Goal: Task Accomplishment & Management: Complete application form

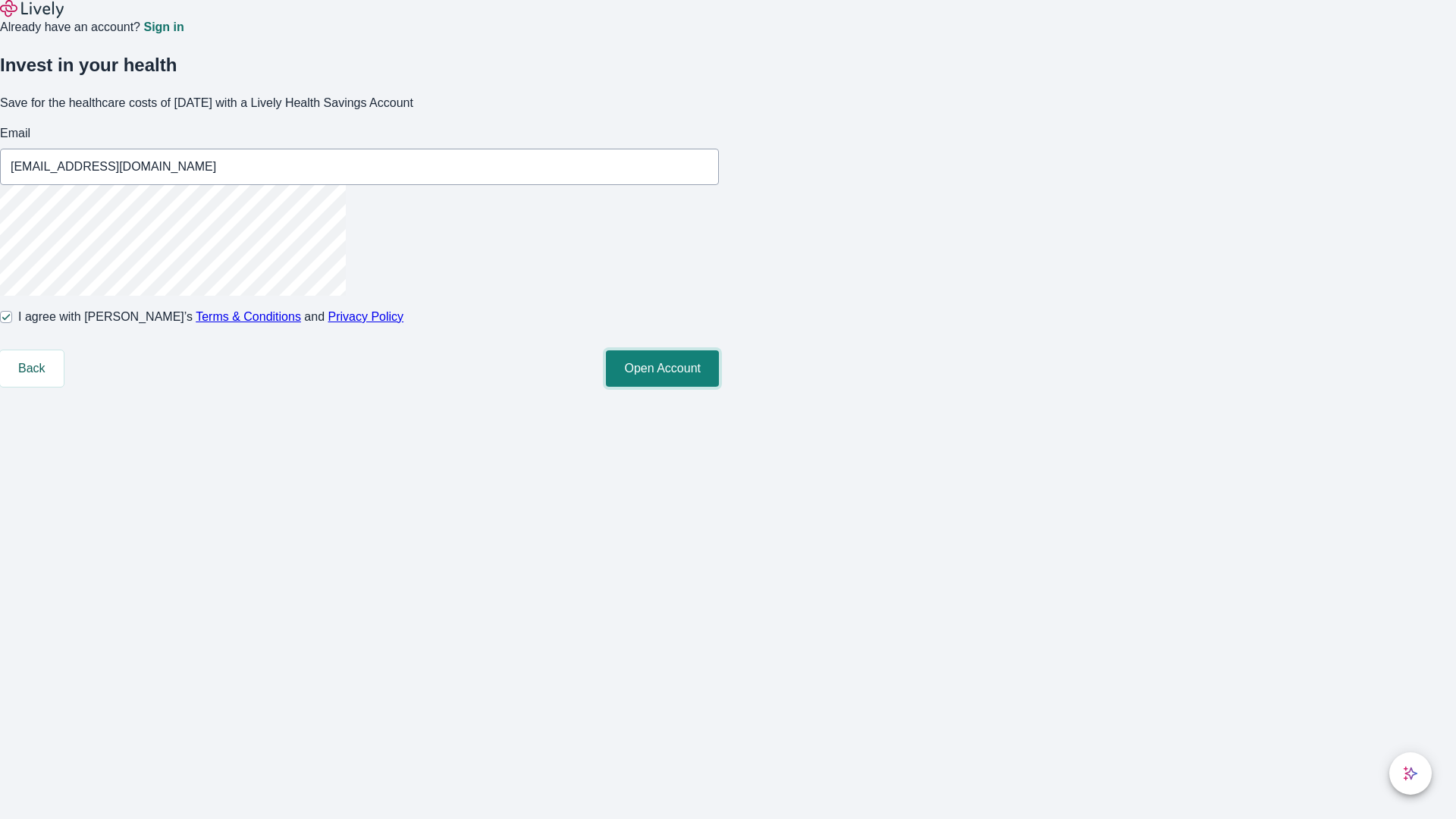
click at [719, 387] on button "Open Account" at bounding box center [662, 369] width 113 height 36
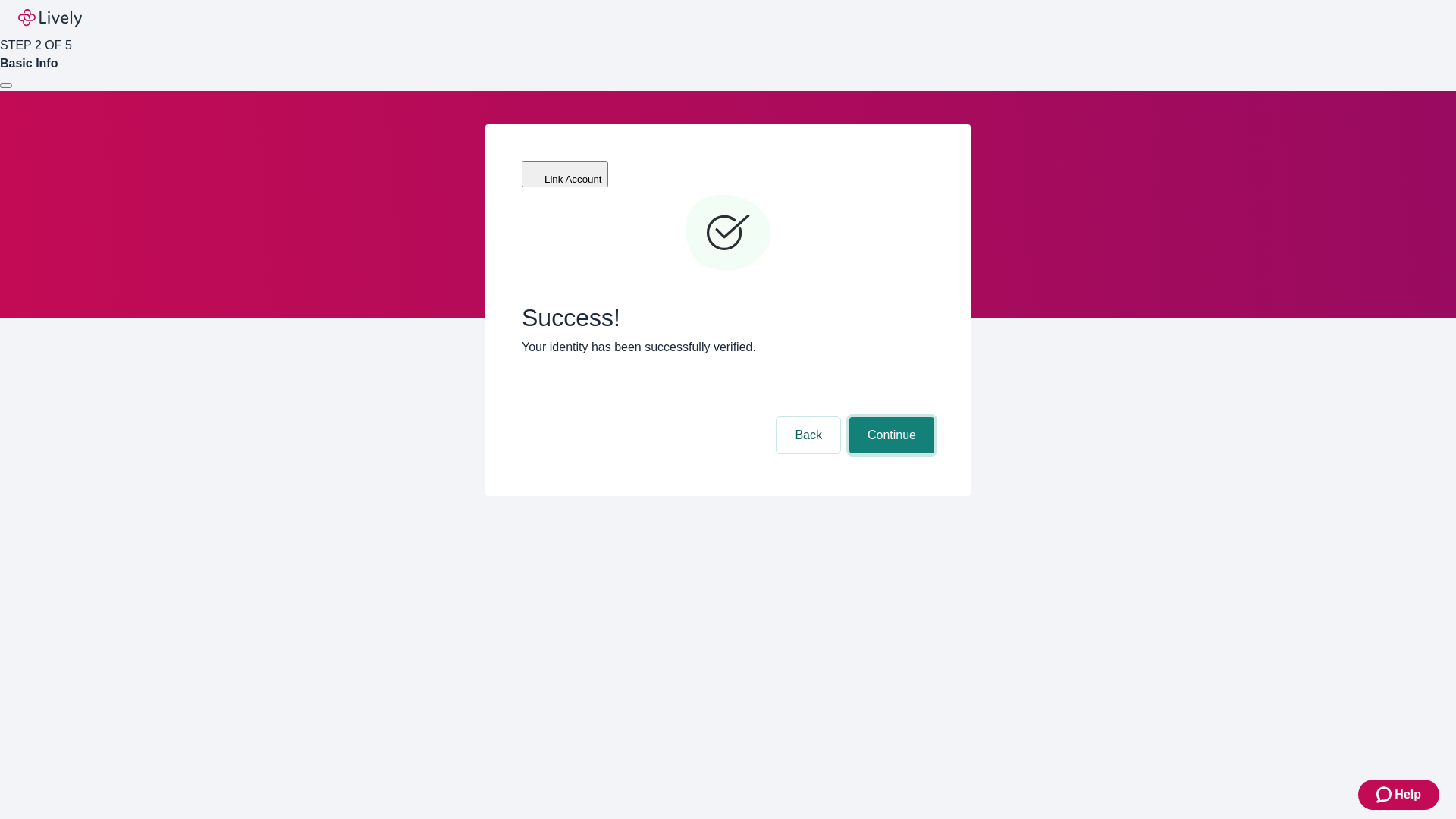
click at [890, 417] on button "Continue" at bounding box center [892, 435] width 85 height 36
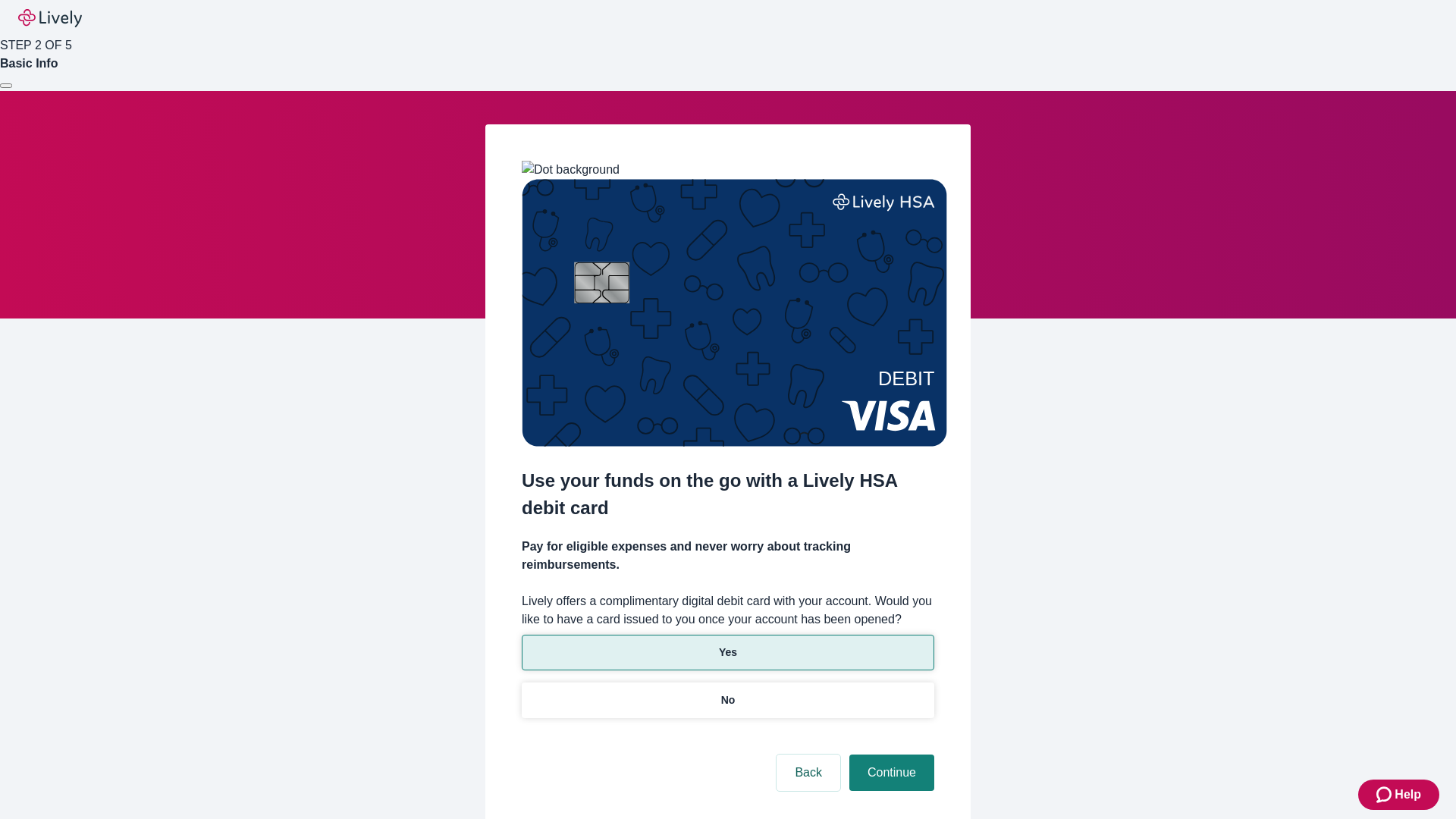
click at [727, 645] on p "Yes" at bounding box center [728, 653] width 18 height 16
click at [890, 755] on button "Continue" at bounding box center [892, 773] width 85 height 36
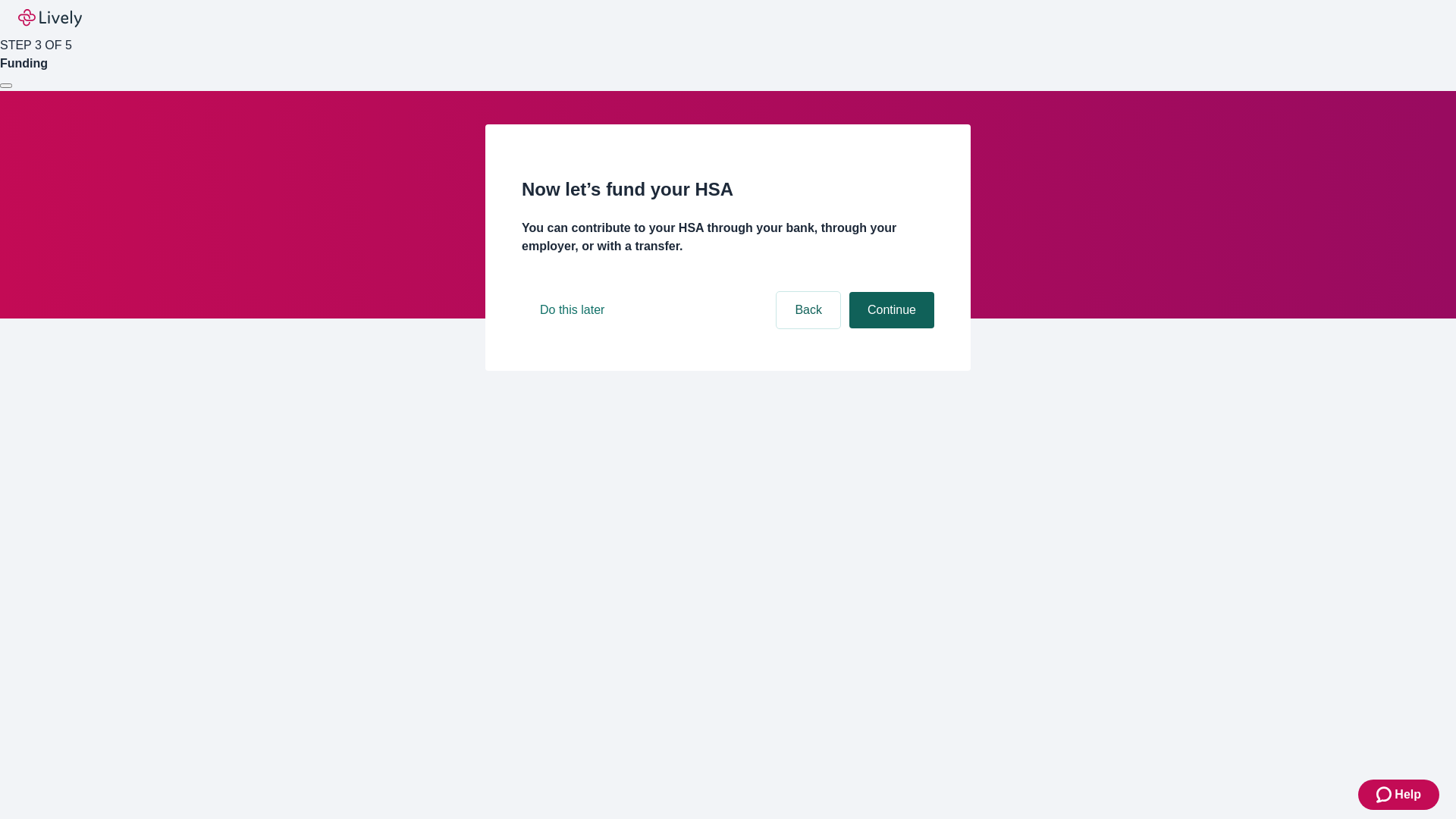
click at [890, 329] on button "Continue" at bounding box center [892, 310] width 85 height 36
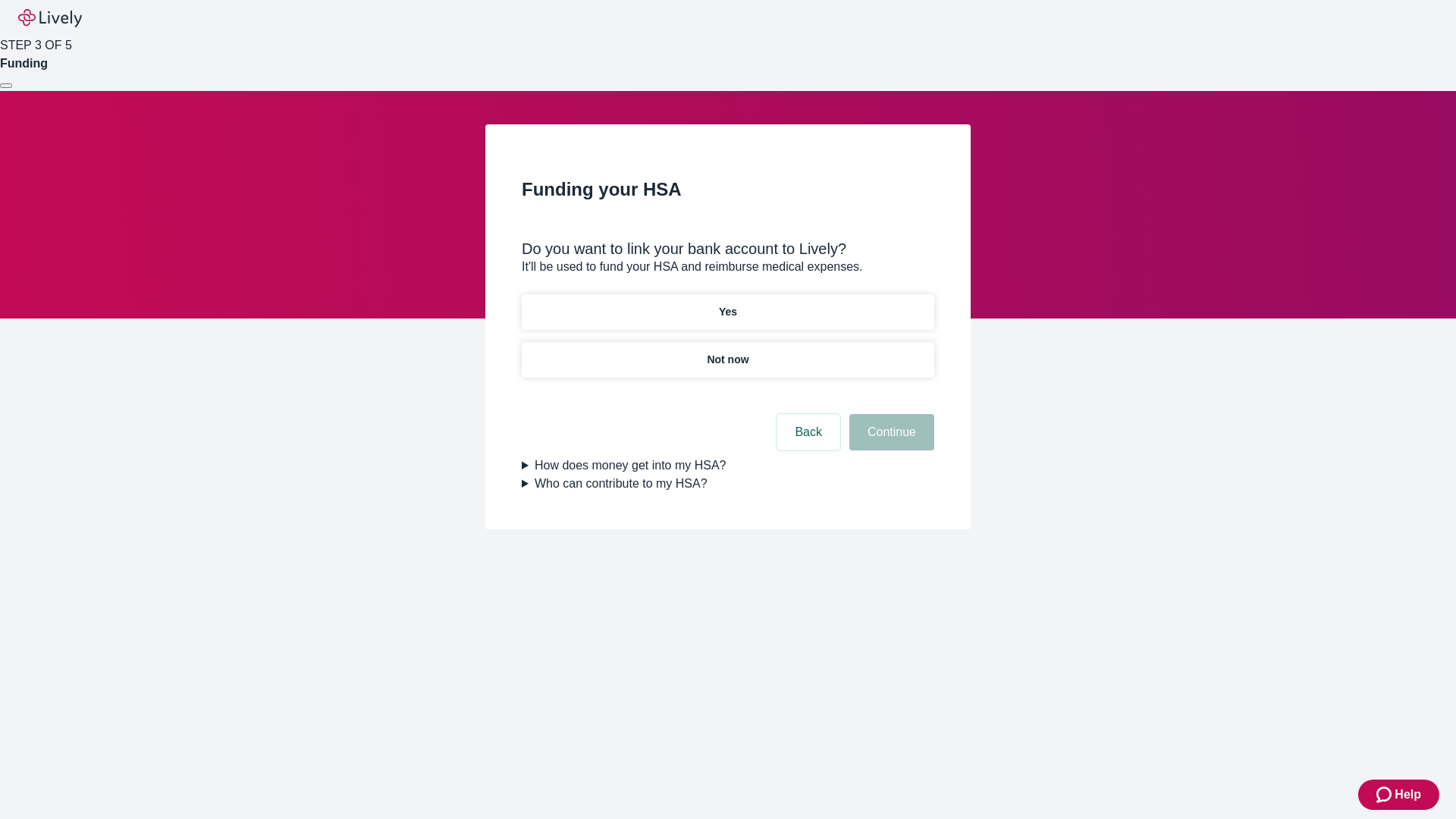
click at [727, 305] on p "Yes" at bounding box center [728, 313] width 18 height 16
click at [890, 414] on button "Continue" at bounding box center [892, 432] width 85 height 36
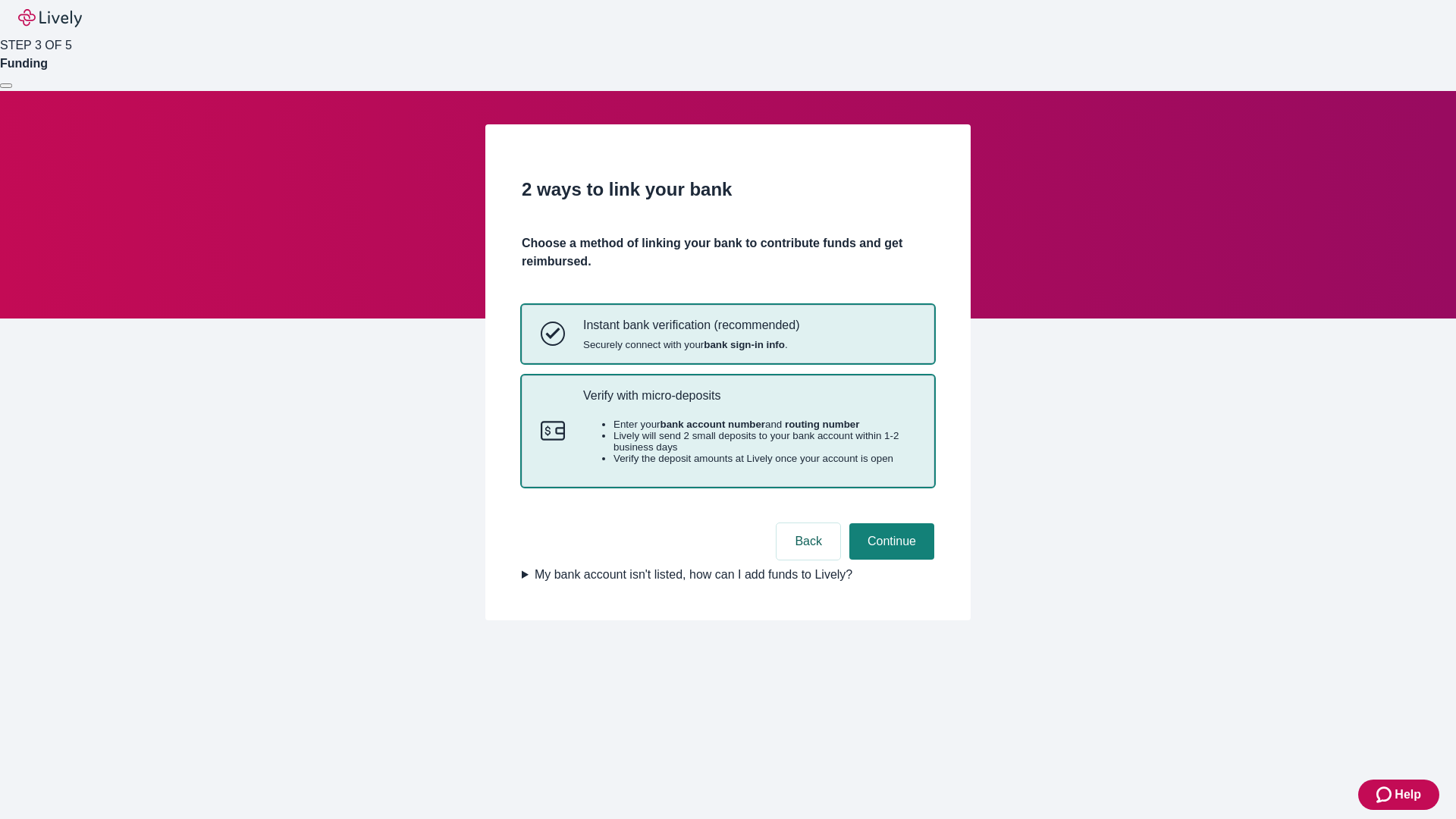
click at [749, 403] on p "Verify with micro-deposits" at bounding box center [749, 396] width 332 height 14
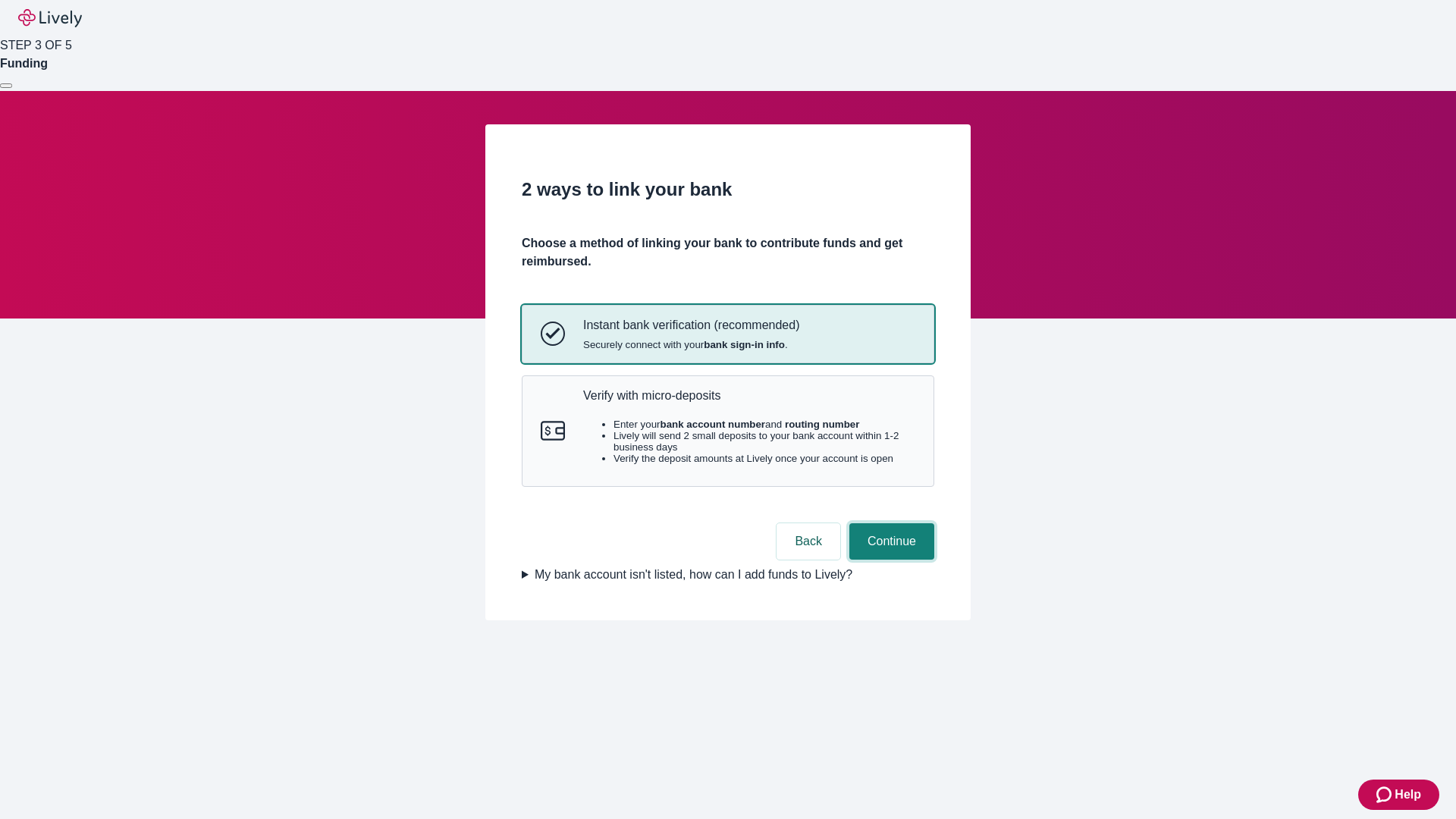
click at [890, 560] on button "Continue" at bounding box center [892, 541] width 85 height 36
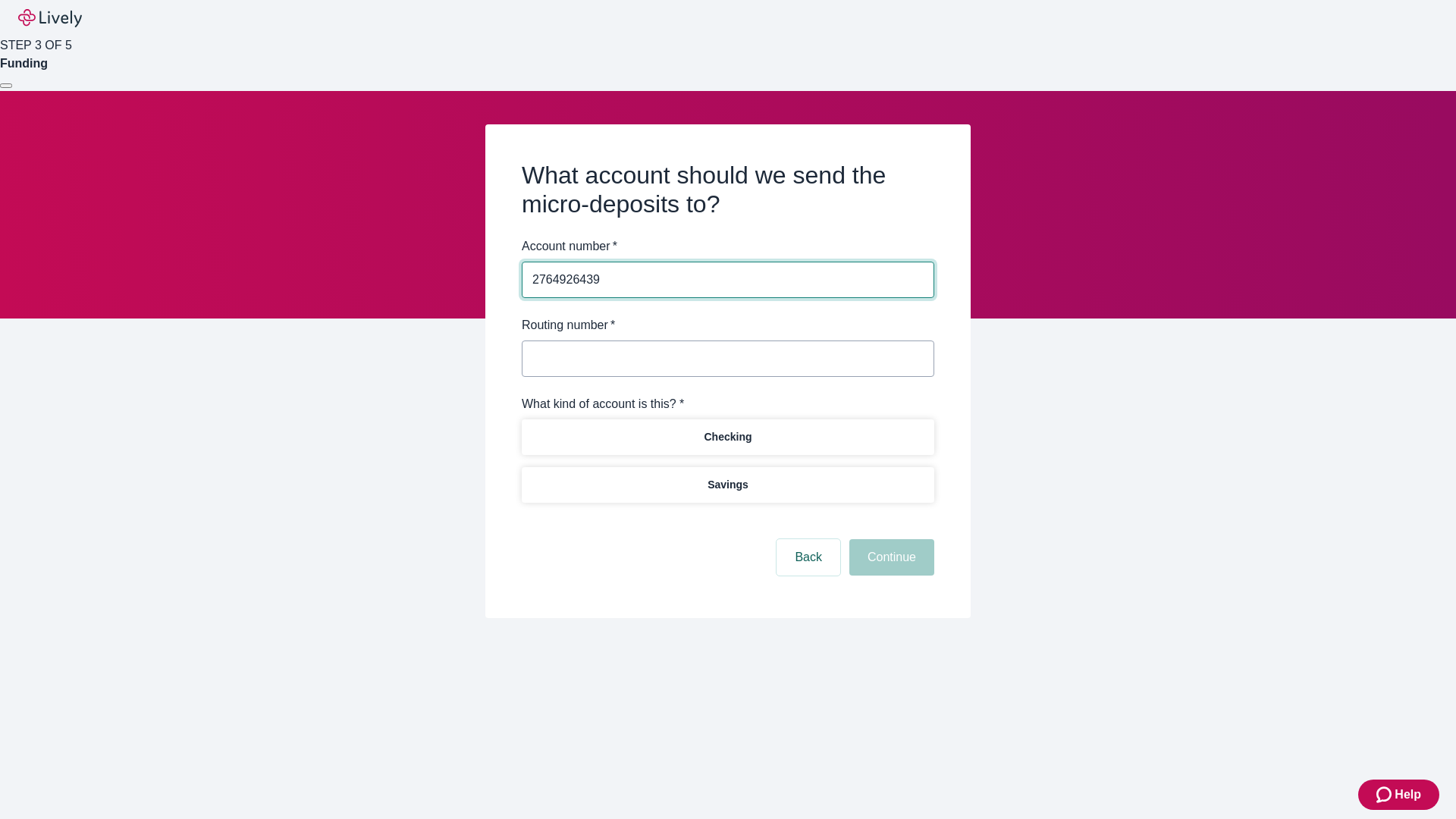
type input "2764926439"
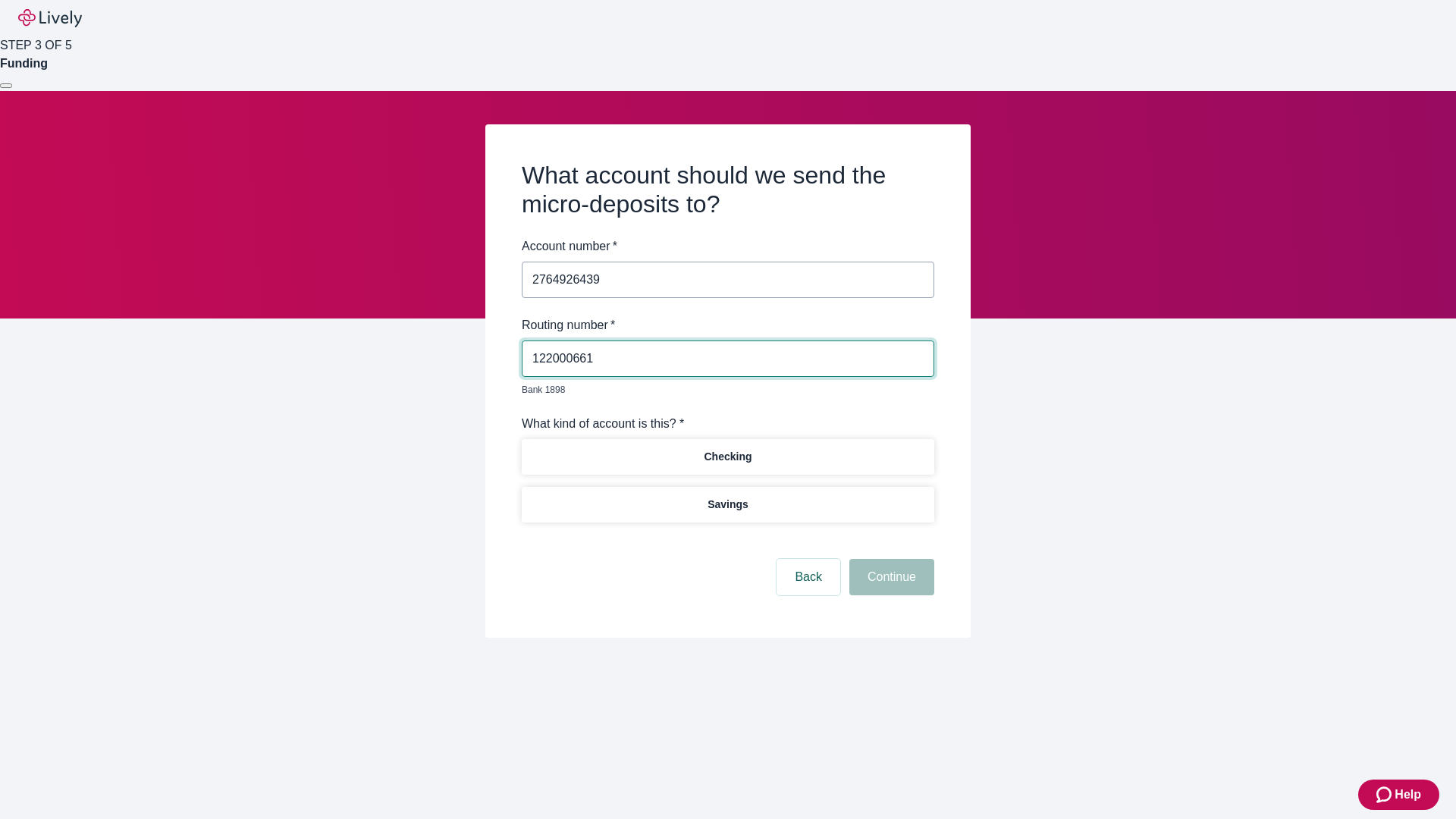
type input "122000661"
click at [727, 449] on p "Checking" at bounding box center [727, 457] width 48 height 16
click at [890, 560] on button "Continue" at bounding box center [892, 577] width 85 height 36
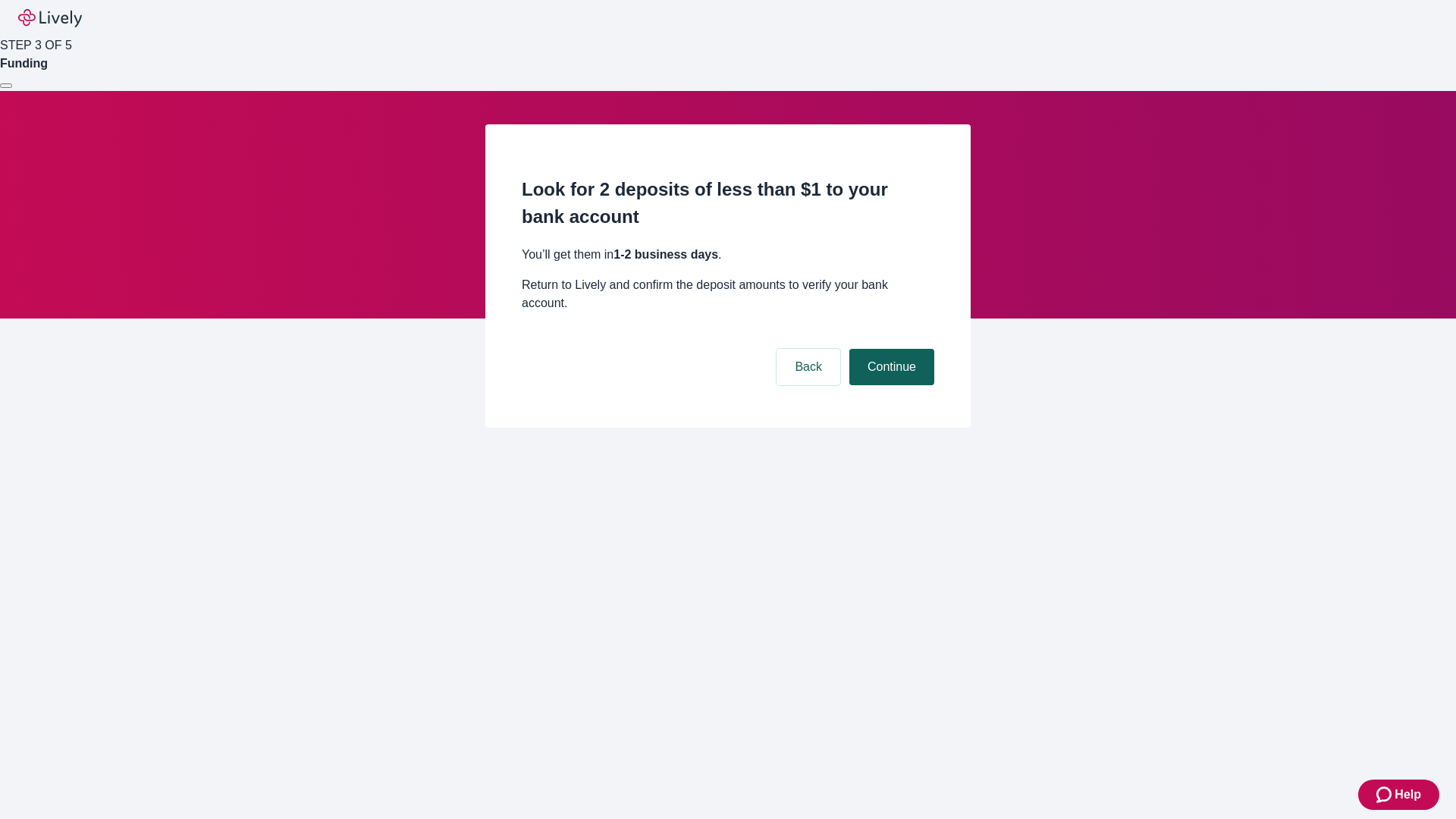
click at [890, 349] on button "Continue" at bounding box center [892, 367] width 85 height 36
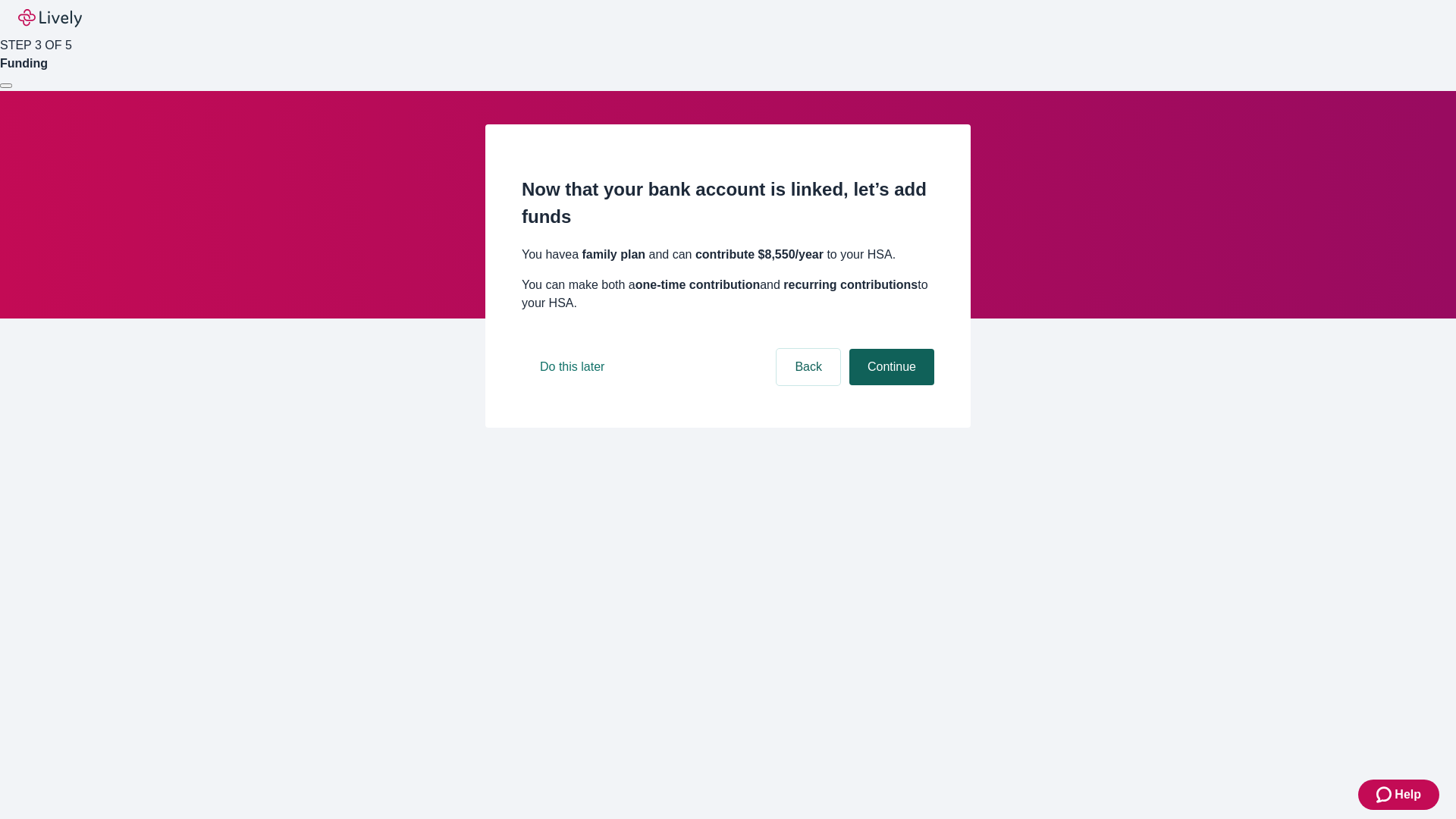
click at [890, 386] on button "Continue" at bounding box center [892, 367] width 85 height 36
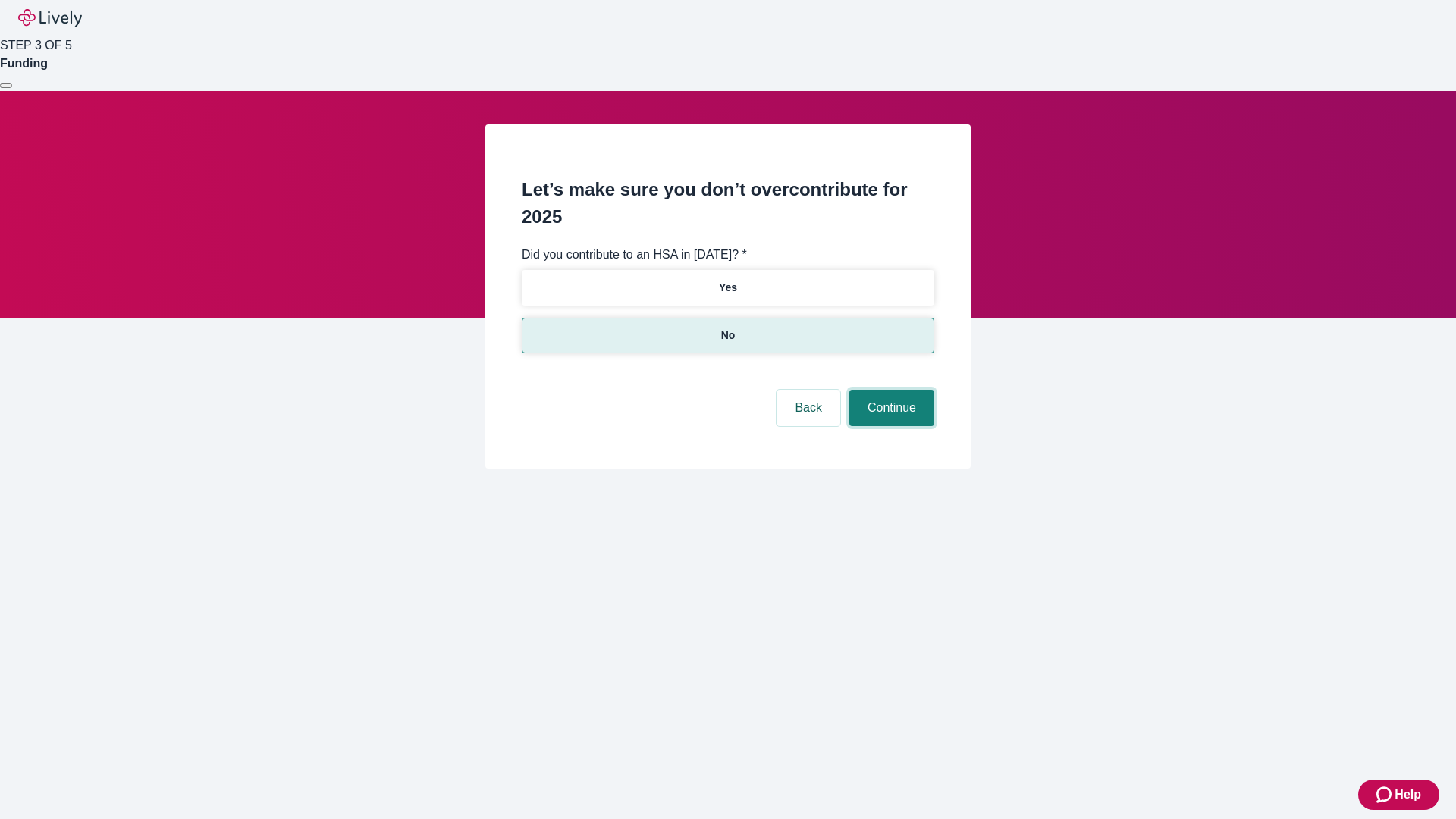
click at [890, 390] on button "Continue" at bounding box center [892, 408] width 85 height 36
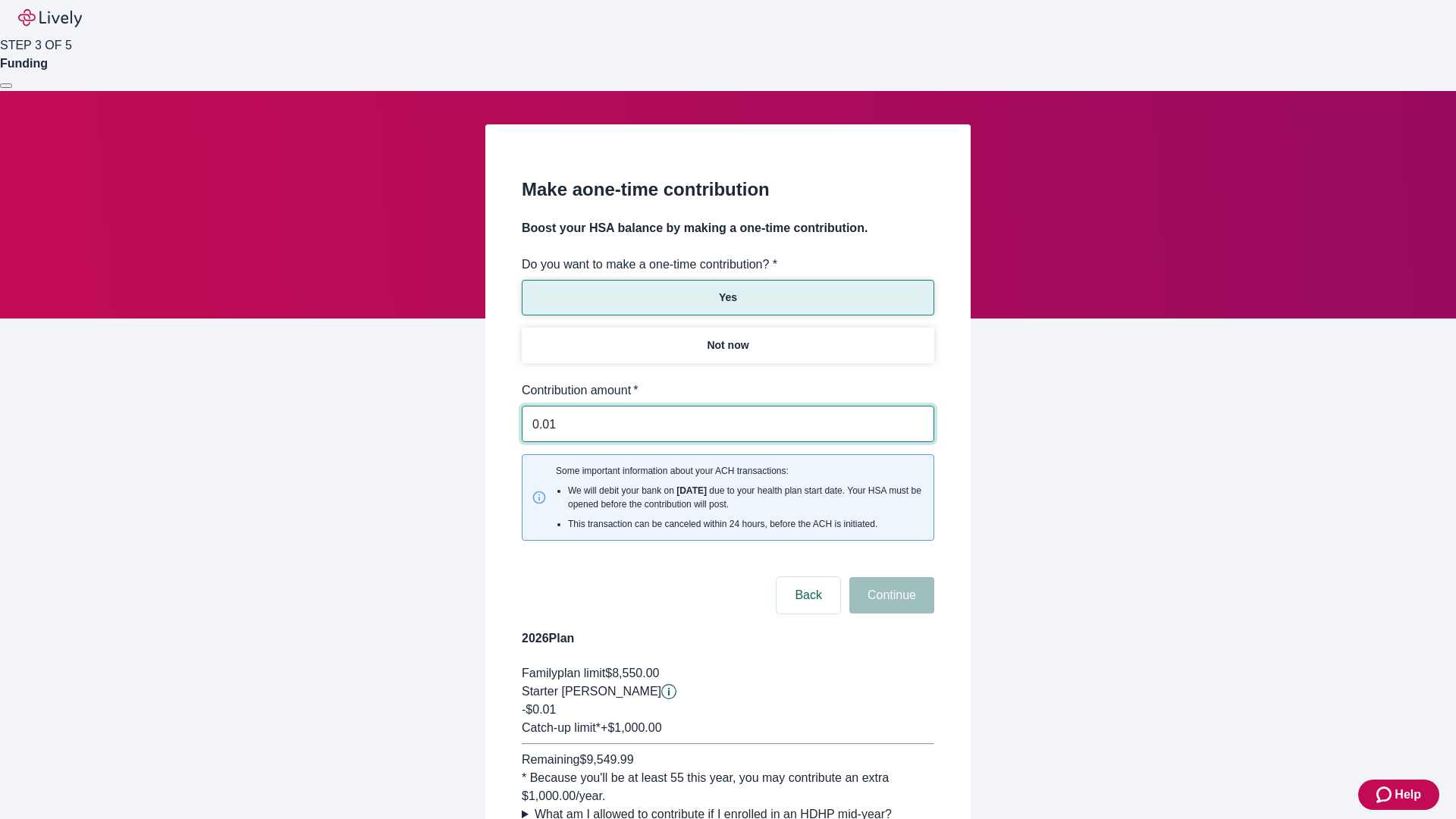
type input "0.01"
click at [890, 578] on button "Continue" at bounding box center [892, 596] width 85 height 36
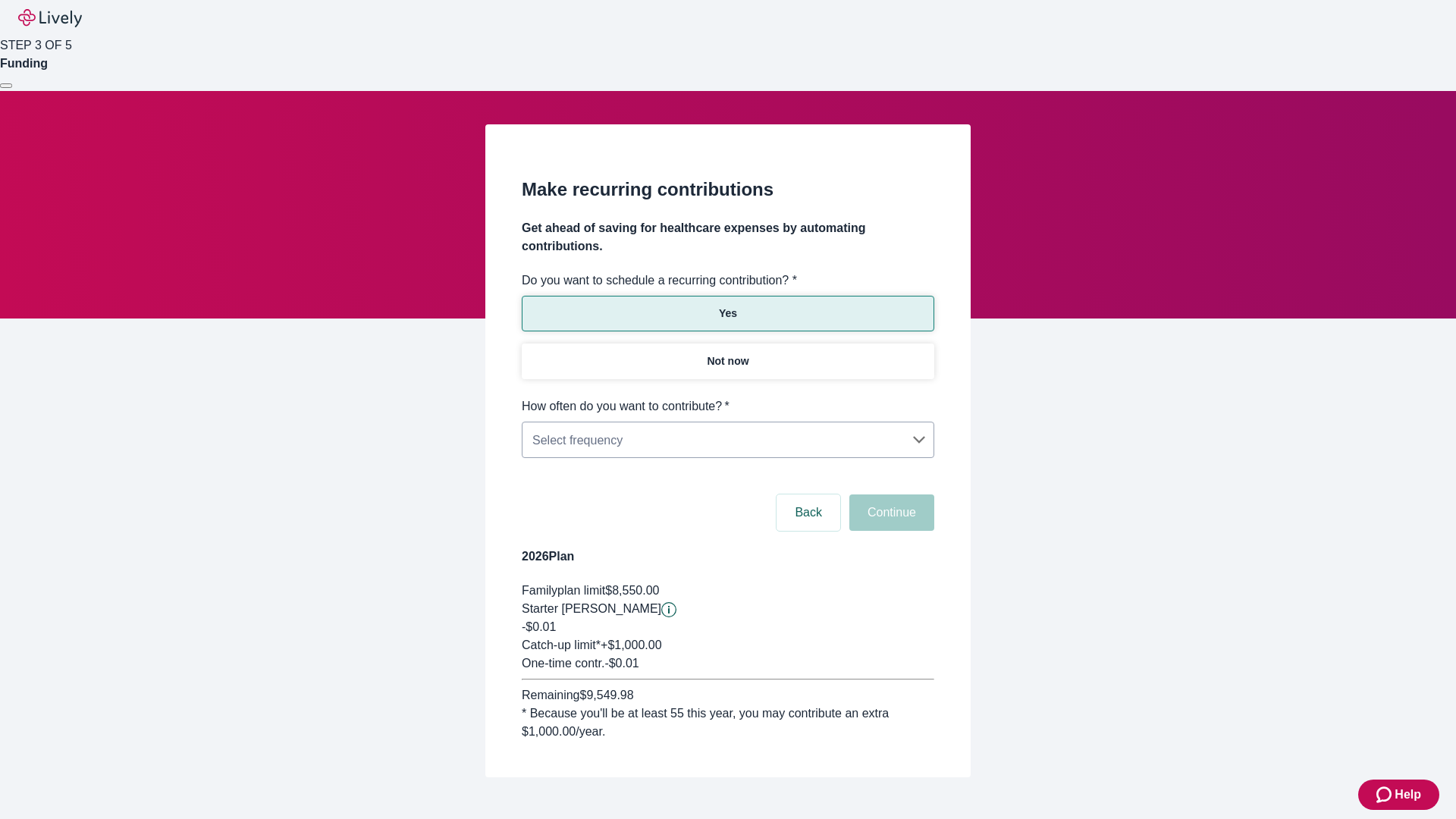
click at [727, 397] on body "Help STEP 3 OF 5 Funding Make recurring contributions Get ahead of saving for h…" at bounding box center [728, 425] width 1456 height 851
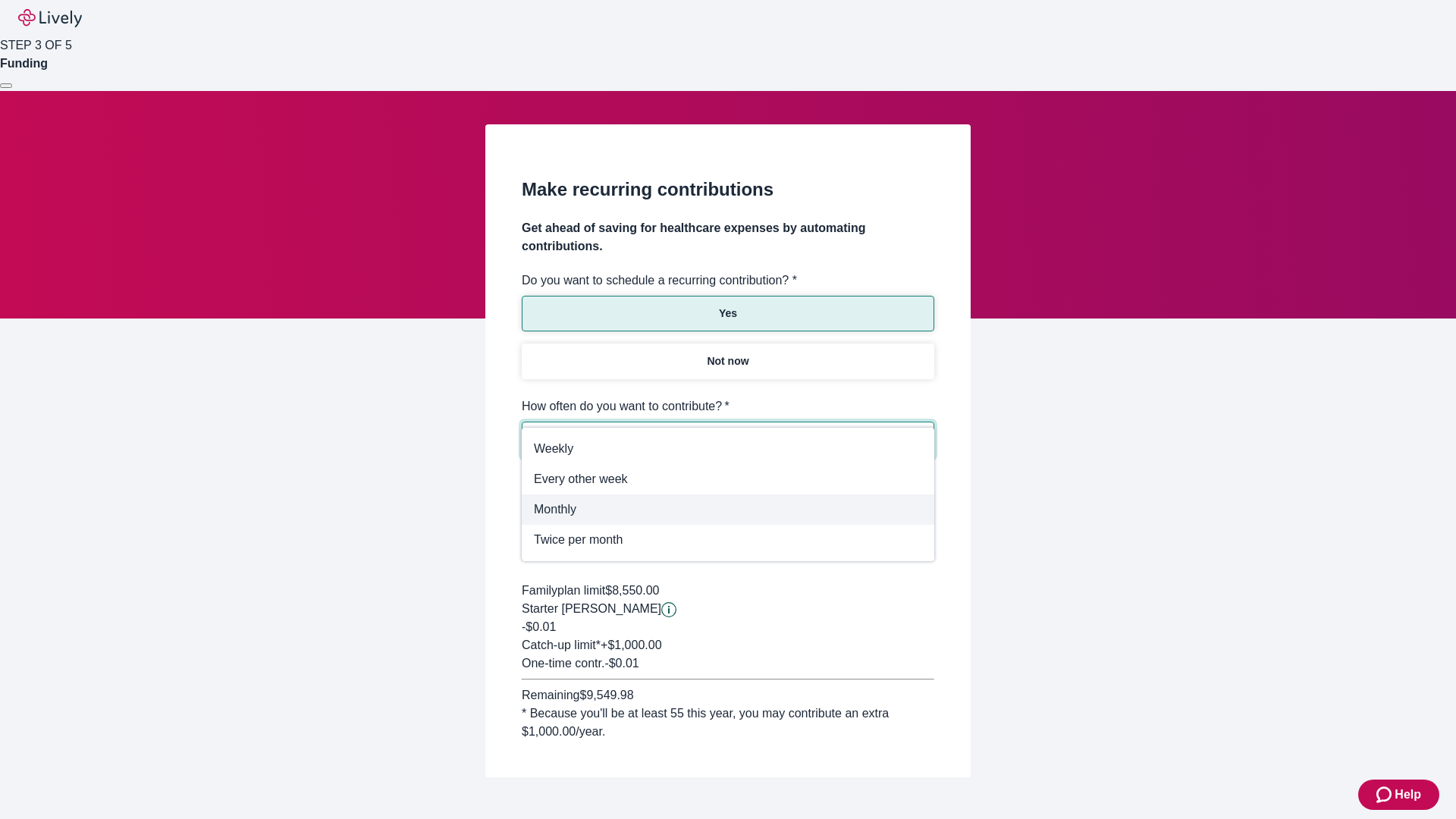
click at [728, 510] on span "Monthly" at bounding box center [728, 510] width 388 height 18
type input "Monthly"
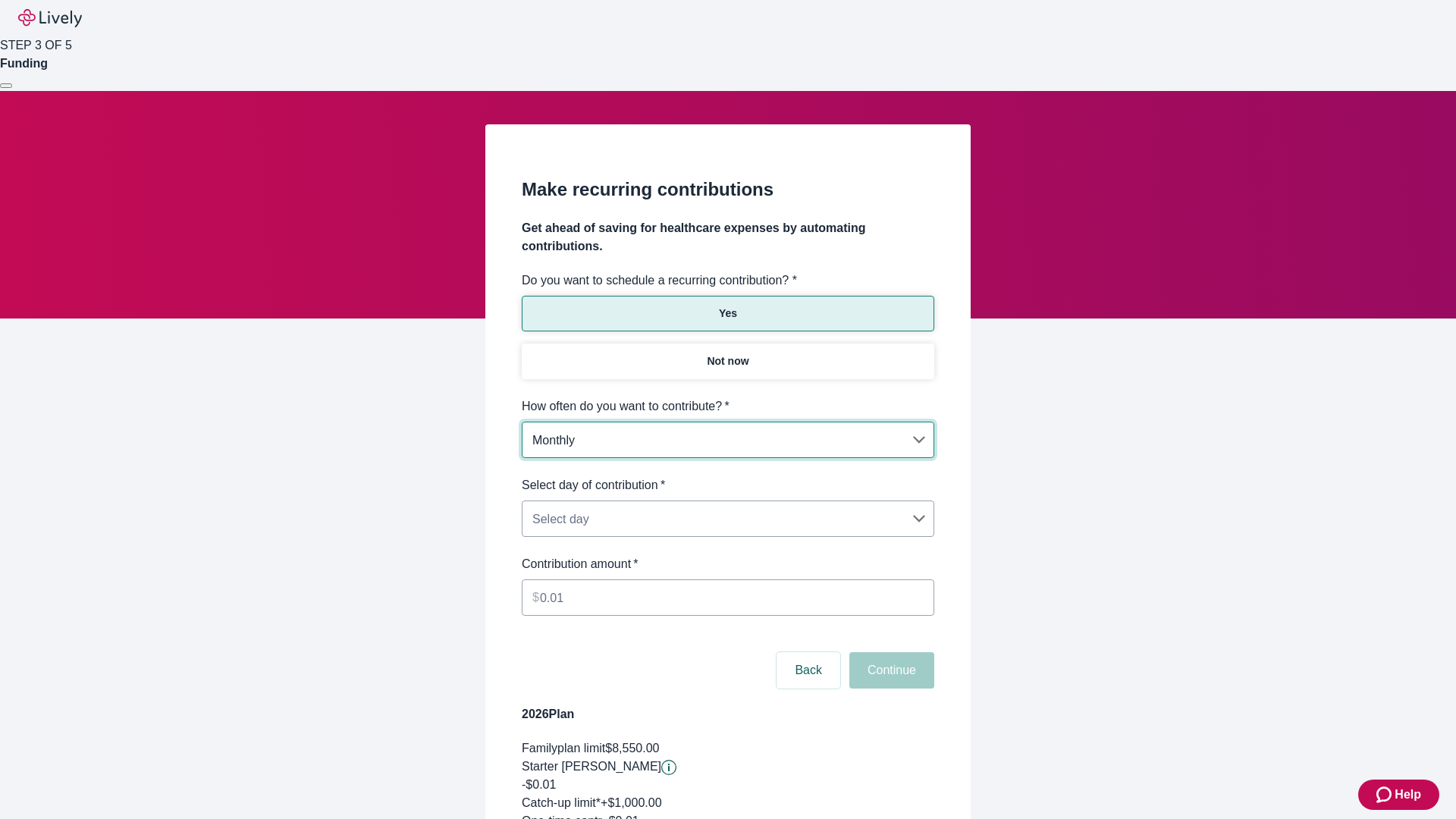
click at [727, 477] on body "Help STEP 3 OF 5 Funding Make recurring contributions Get ahead of saving for h…" at bounding box center [728, 504] width 1456 height 1008
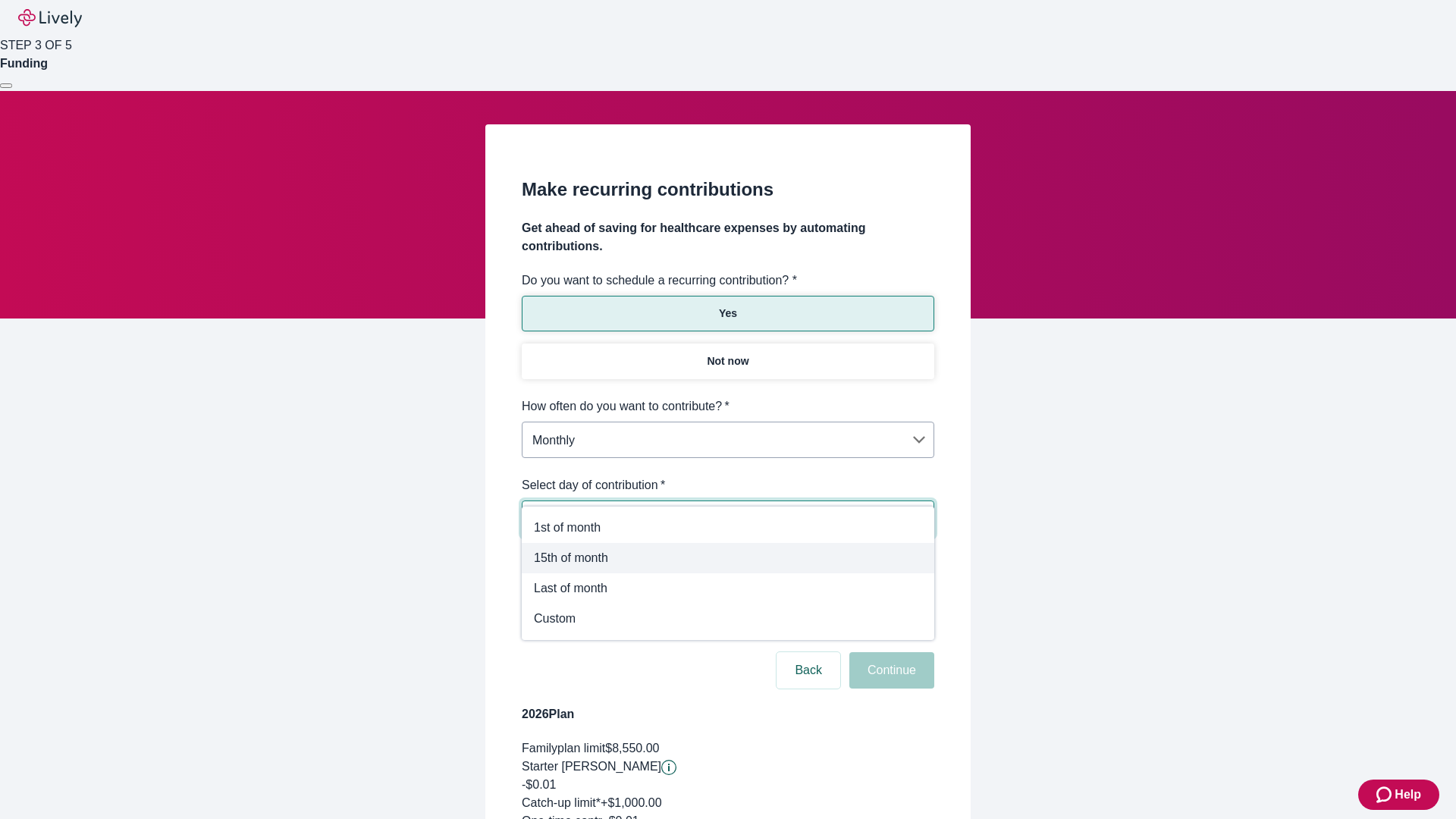
click at [728, 559] on span "15th of month" at bounding box center [728, 559] width 388 height 18
type input "Monthly15th"
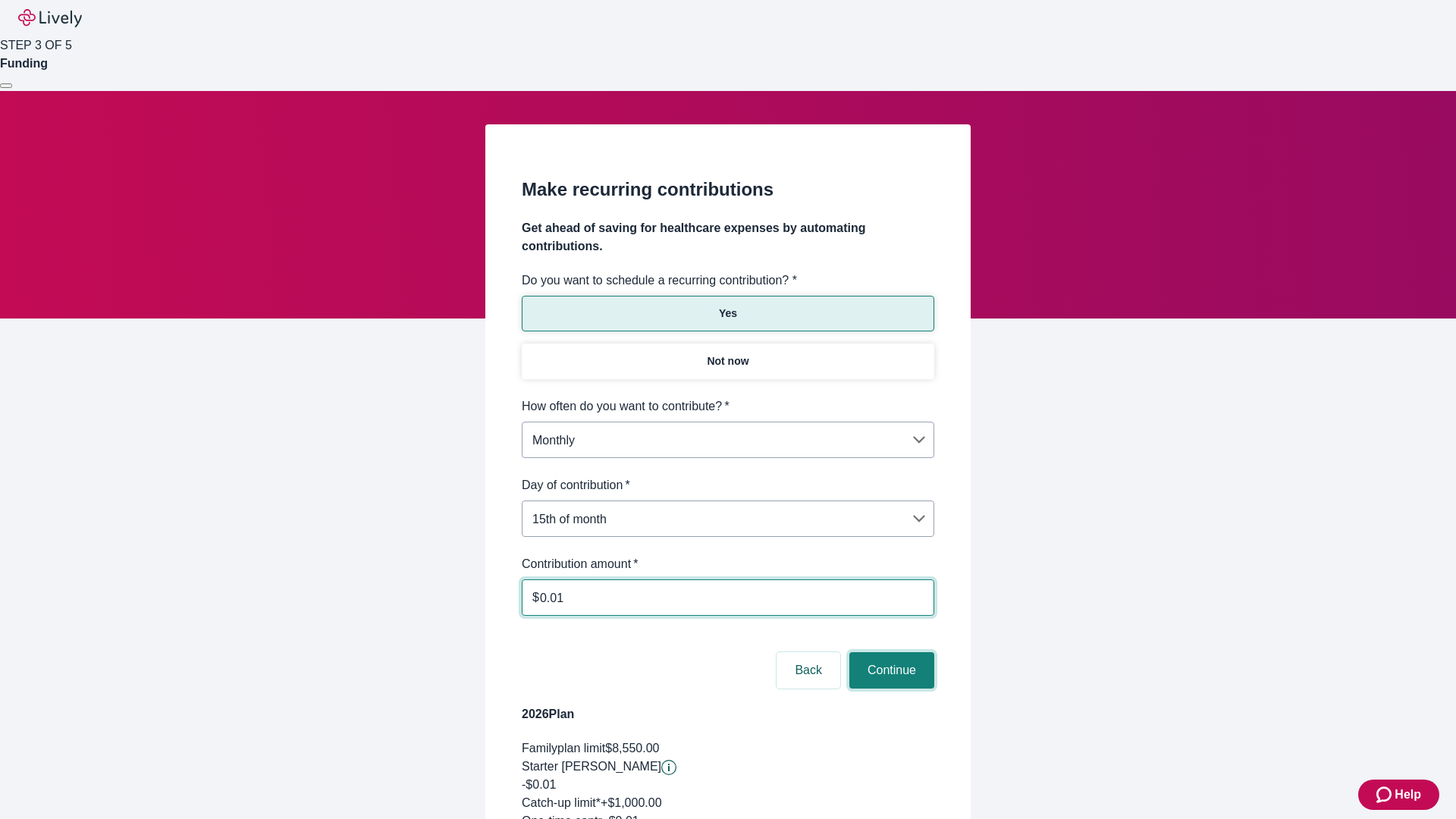
click at [890, 652] on button "Continue" at bounding box center [892, 670] width 85 height 36
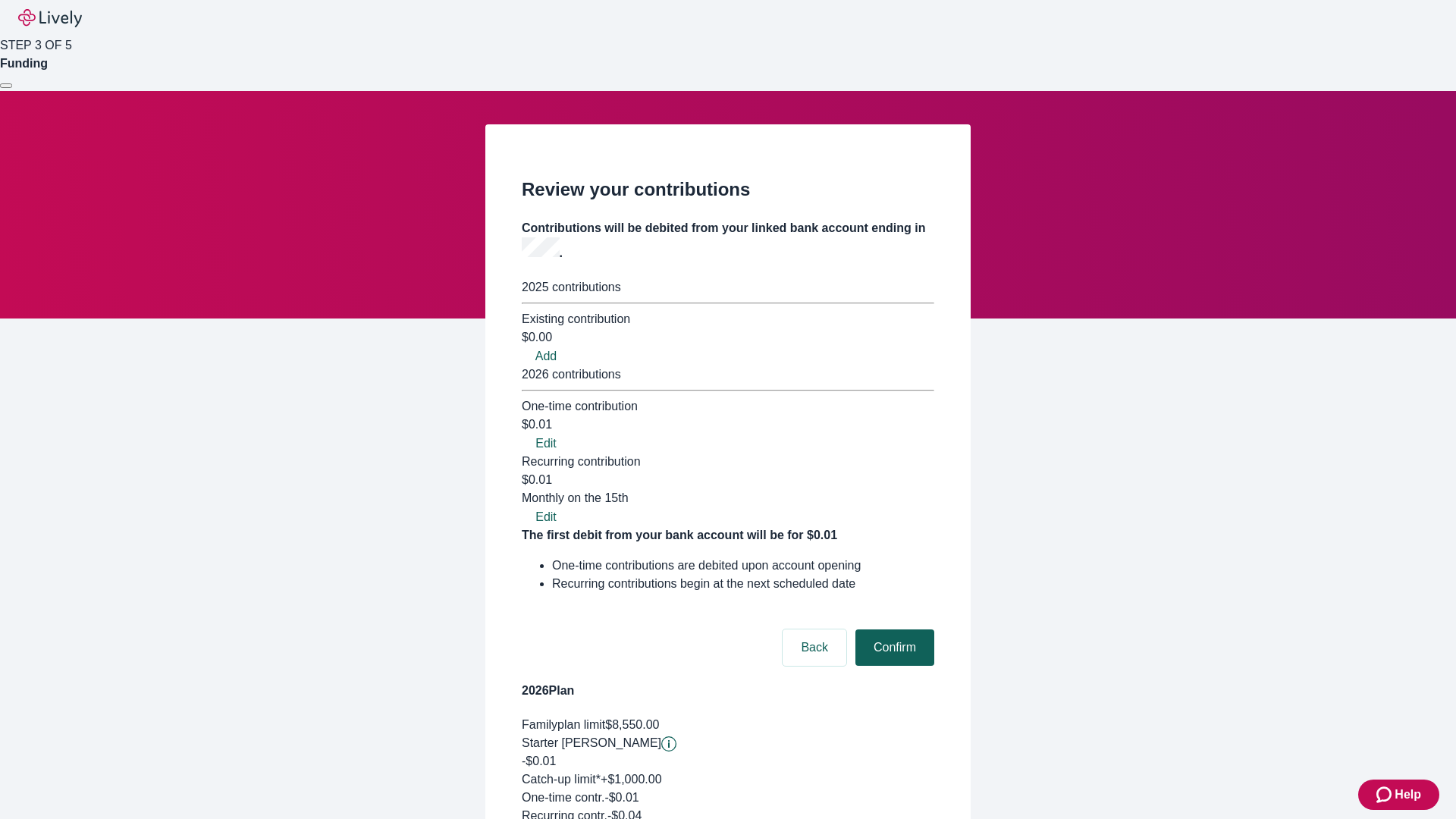
click at [893, 630] on button "Confirm" at bounding box center [896, 648] width 79 height 36
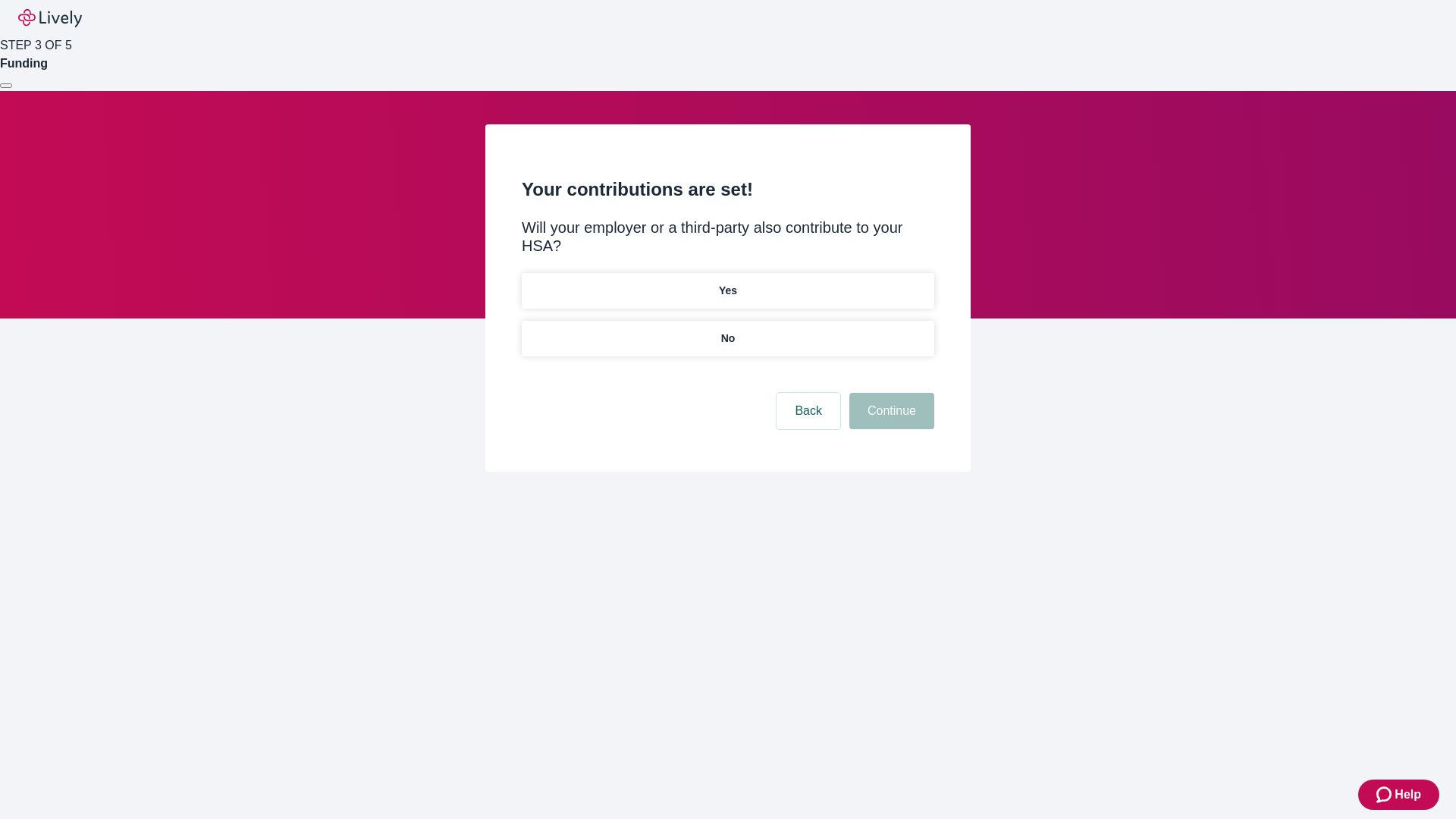
click at [727, 283] on p "Yes" at bounding box center [728, 291] width 18 height 16
click at [890, 393] on button "Continue" at bounding box center [892, 411] width 85 height 36
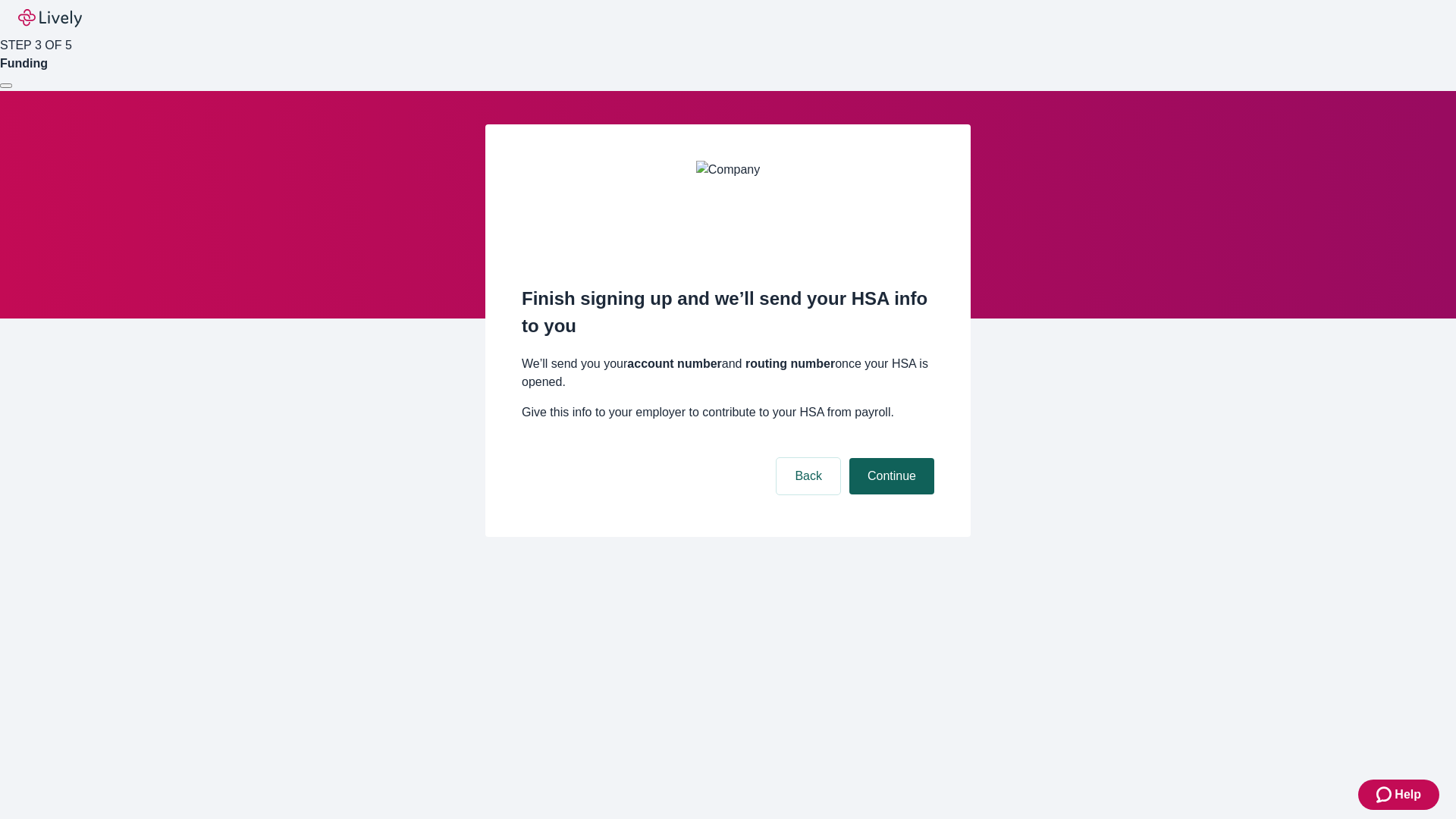
click at [890, 458] on button "Continue" at bounding box center [892, 476] width 85 height 36
